Goal: Transaction & Acquisition: Purchase product/service

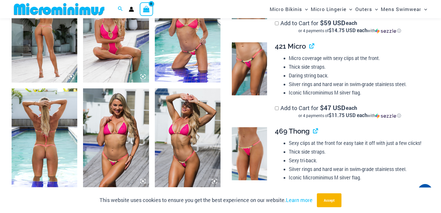
scroll to position [365, 0]
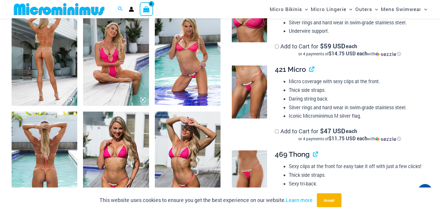
click at [71, 98] on icon at bounding box center [71, 99] width 5 height 5
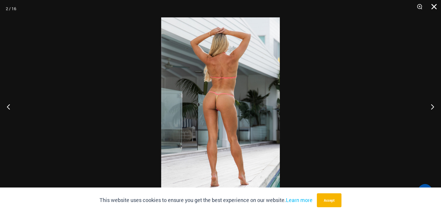
click at [433, 6] on button "Close" at bounding box center [432, 8] width 14 height 17
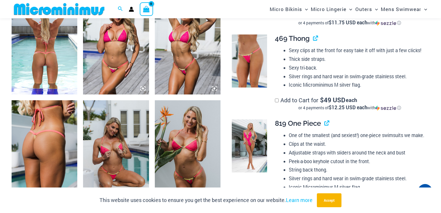
scroll to position [504, 0]
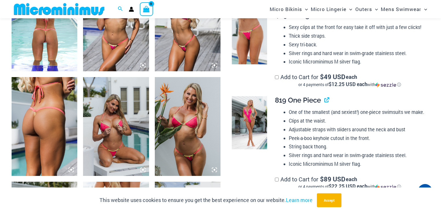
click at [37, 37] on img at bounding box center [45, 22] width 66 height 99
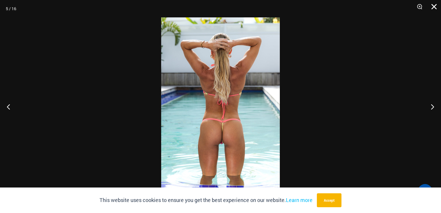
click at [434, 6] on button "Close" at bounding box center [432, 8] width 14 height 17
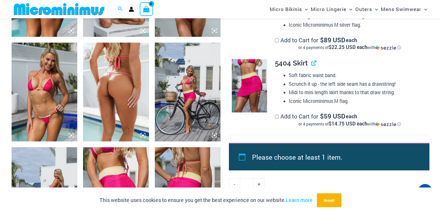
scroll to position [550, 0]
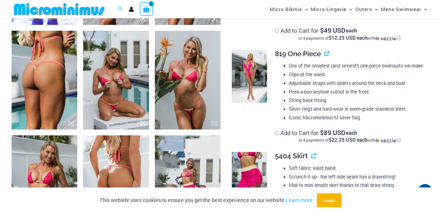
click at [25, 60] on img at bounding box center [45, 80] width 66 height 99
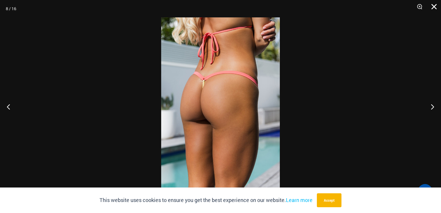
click at [435, 5] on button "Close" at bounding box center [432, 8] width 14 height 17
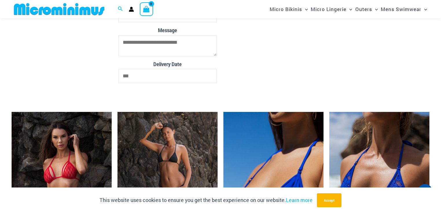
scroll to position [2216, 0]
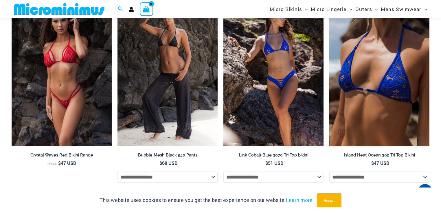
click at [260, 95] on img at bounding box center [273, 71] width 100 height 150
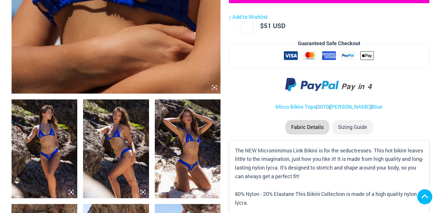
scroll to position [411, 0]
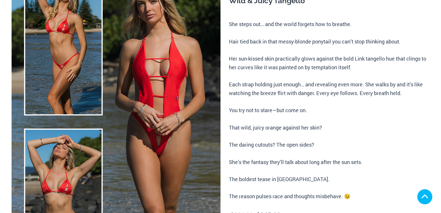
scroll to position [324, 0]
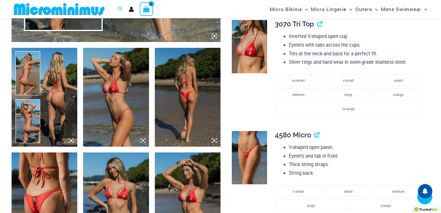
click at [60, 97] on img at bounding box center [45, 97] width 66 height 99
click at [70, 143] on icon at bounding box center [71, 140] width 5 height 5
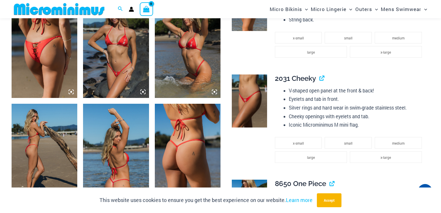
scroll to position [523, 0]
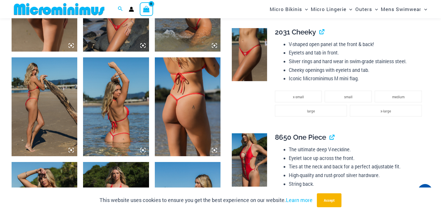
click at [213, 149] on icon at bounding box center [214, 149] width 5 height 5
